Goal: Task Accomplishment & Management: Manage account settings

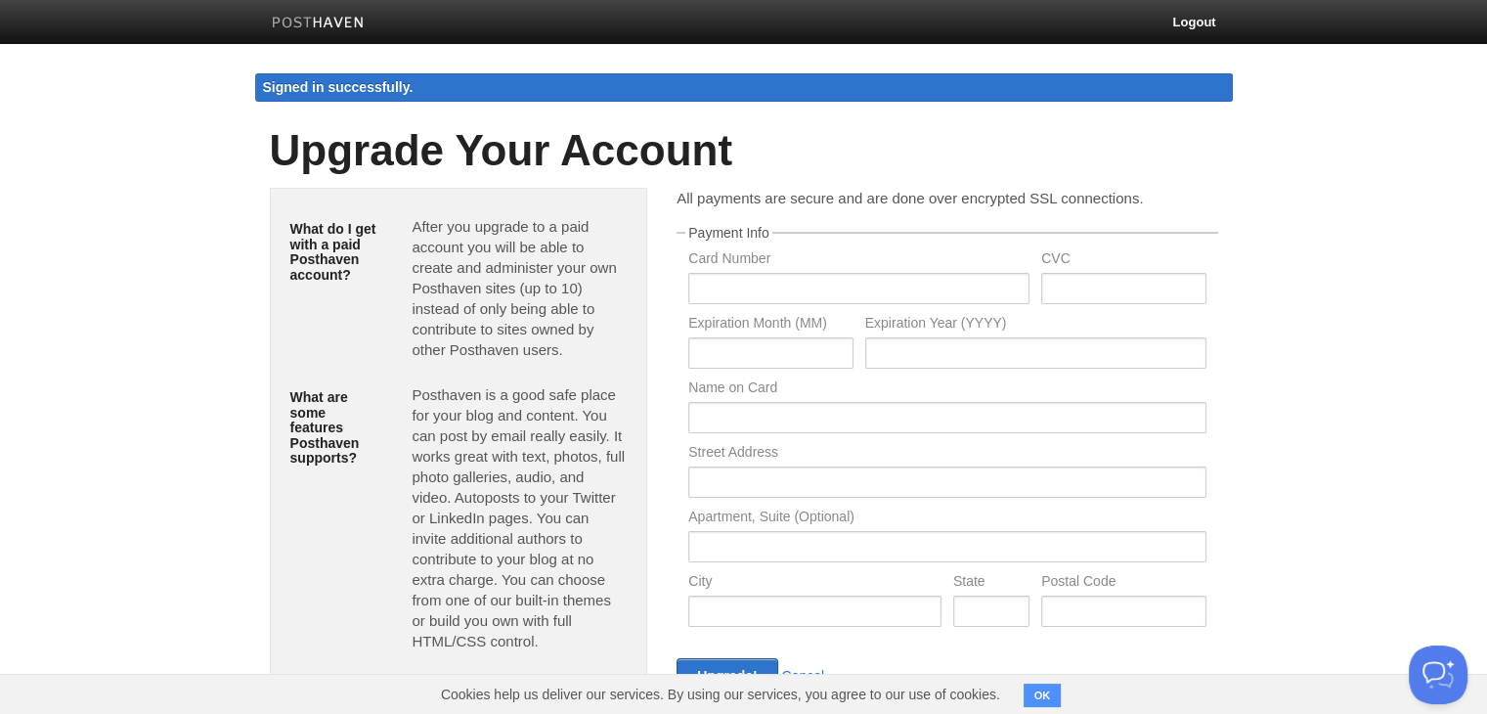
scroll to position [230, 0]
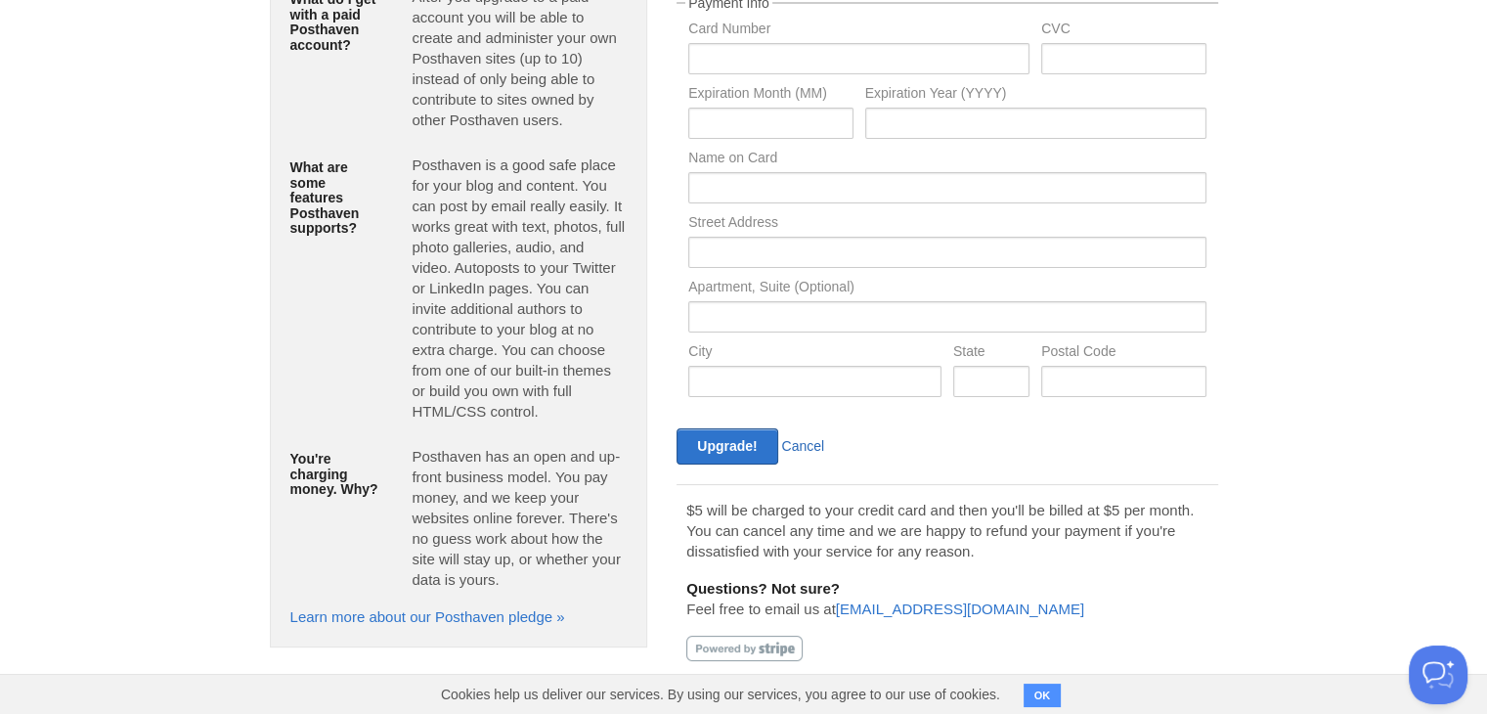
click at [804, 443] on link "Cancel" at bounding box center [803, 446] width 43 height 16
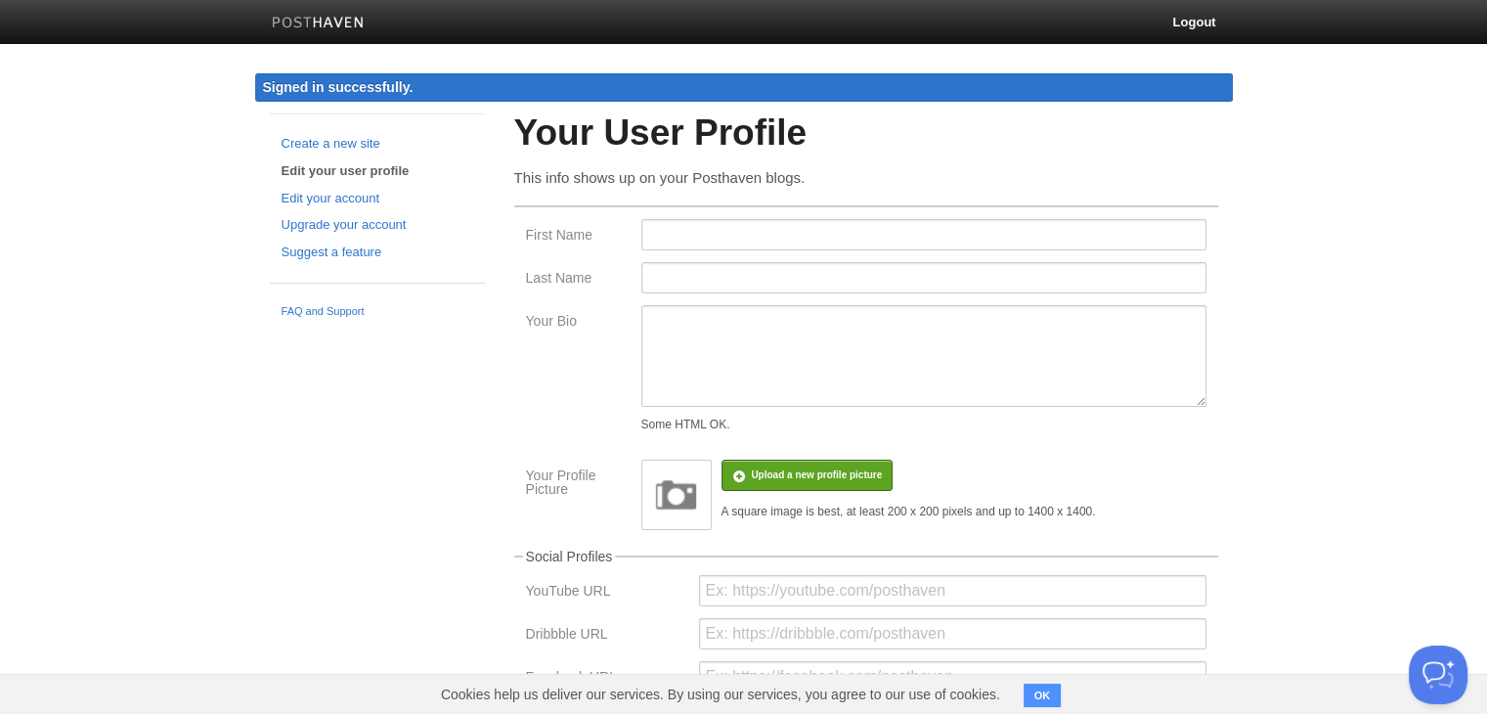
click at [320, 15] on link at bounding box center [318, 25] width 122 height 44
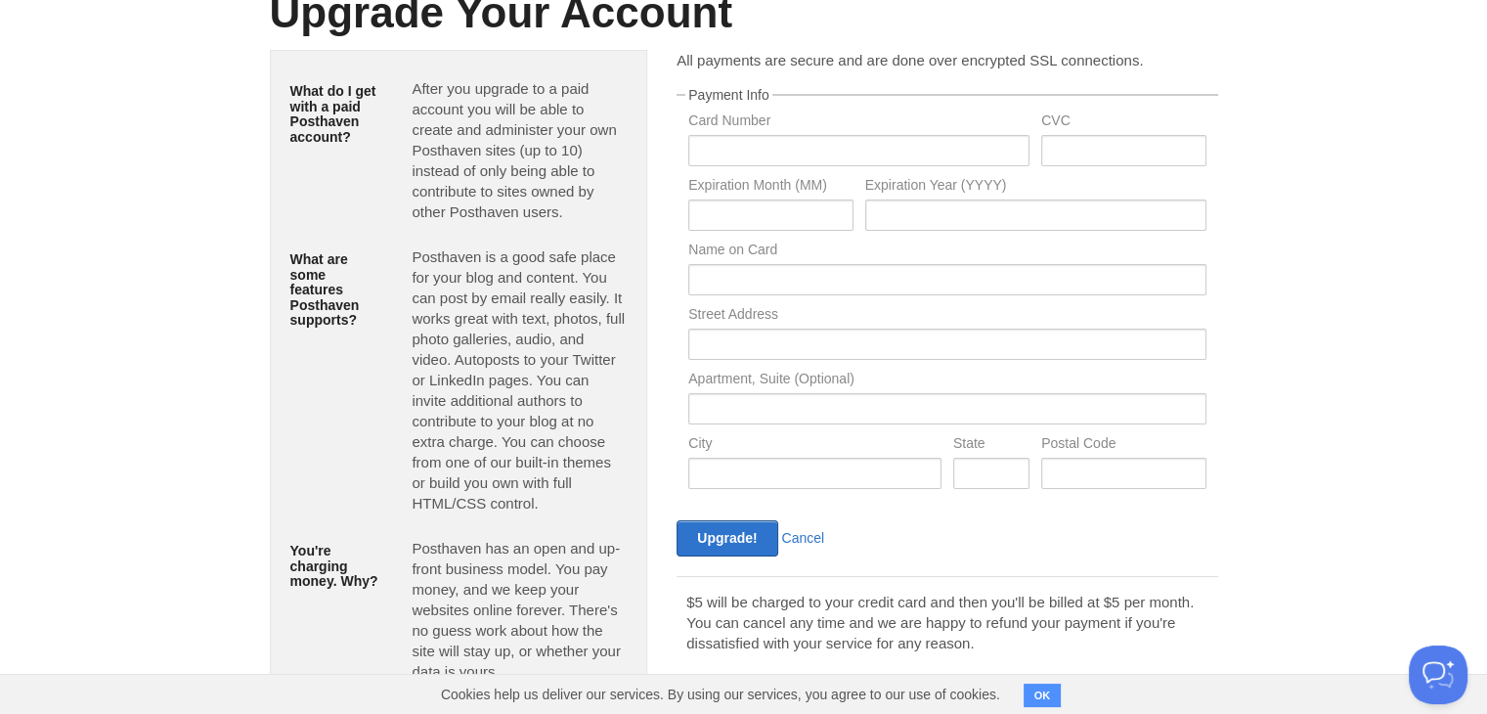
scroll to position [190, 0]
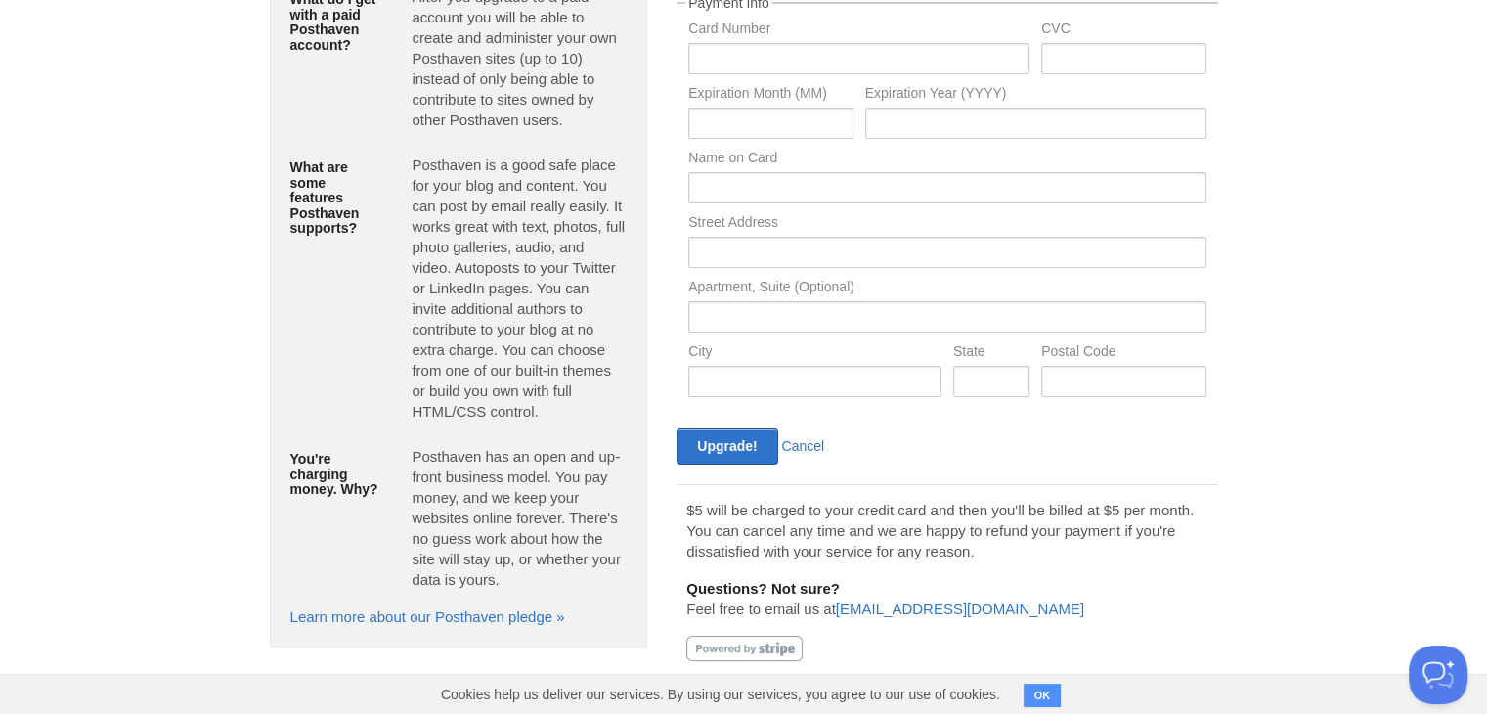
click at [1311, 169] on body "Logout Create a new site Edit your user profile Edit your account Upgrade your …" at bounding box center [743, 262] width 1487 height 904
